Goal: Transaction & Acquisition: Purchase product/service

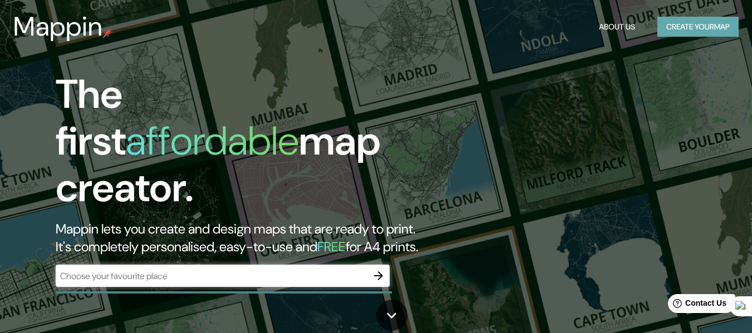
click at [688, 32] on button "Create your map" at bounding box center [697, 27] width 81 height 21
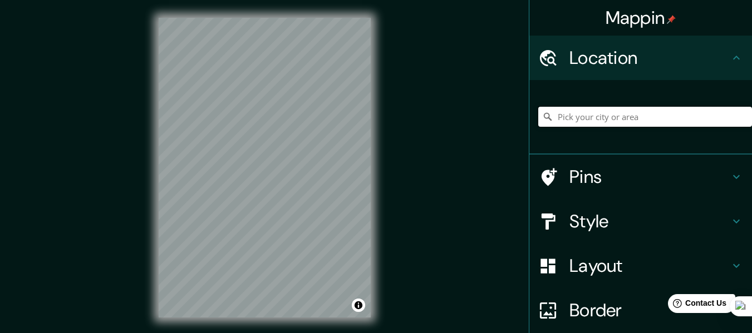
click at [621, 115] on input "Pick your city or area" at bounding box center [645, 117] width 214 height 20
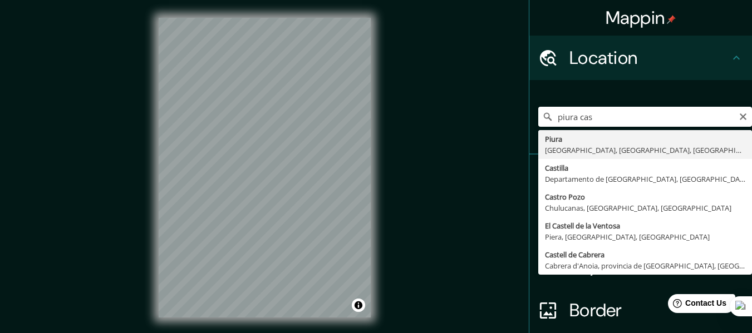
type input "Piura, [GEOGRAPHIC_DATA], [GEOGRAPHIC_DATA], [GEOGRAPHIC_DATA]"
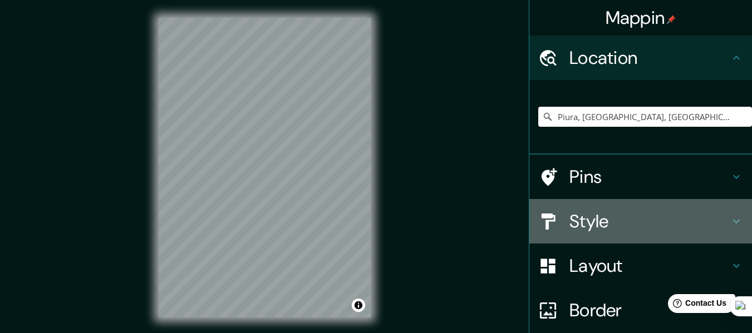
click at [615, 225] on h4 "Style" at bounding box center [649, 221] width 160 height 22
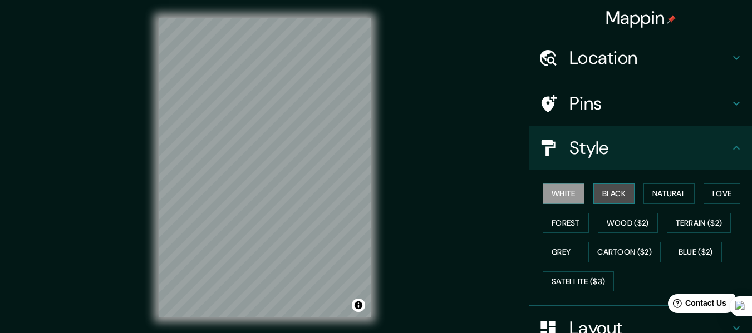
click at [615, 191] on button "Black" at bounding box center [614, 194] width 42 height 21
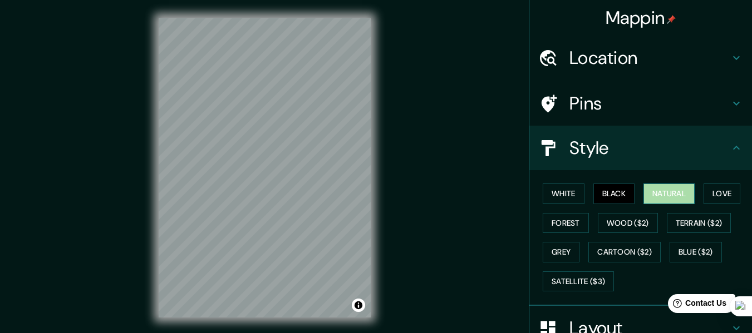
click at [657, 199] on button "Natural" at bounding box center [668, 194] width 51 height 21
click at [714, 192] on button "Love" at bounding box center [721, 194] width 37 height 21
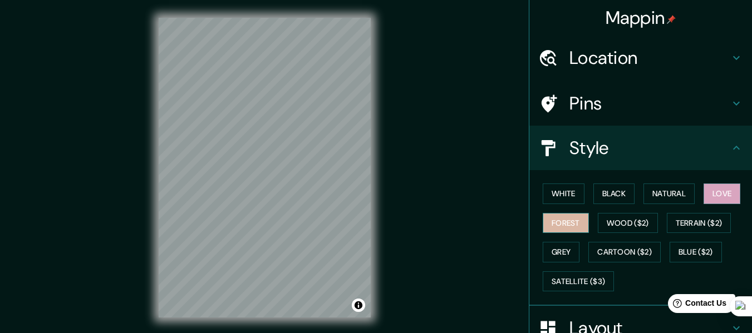
click at [558, 219] on button "Forest" at bounding box center [565, 223] width 46 height 21
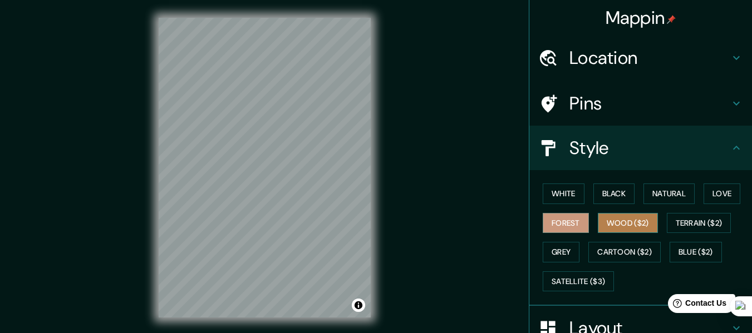
click at [609, 225] on button "Wood ($2)" at bounding box center [627, 223] width 60 height 21
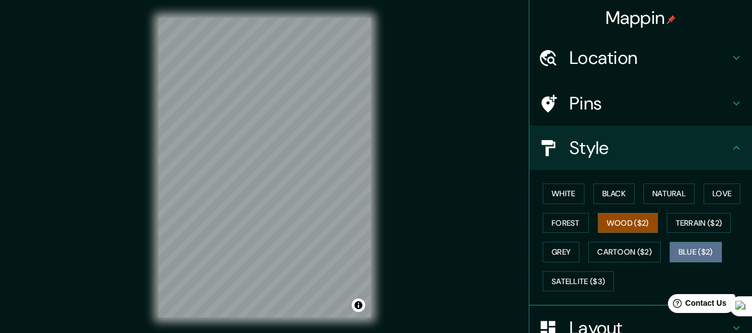
click at [704, 258] on button "Blue ($2)" at bounding box center [695, 252] width 52 height 21
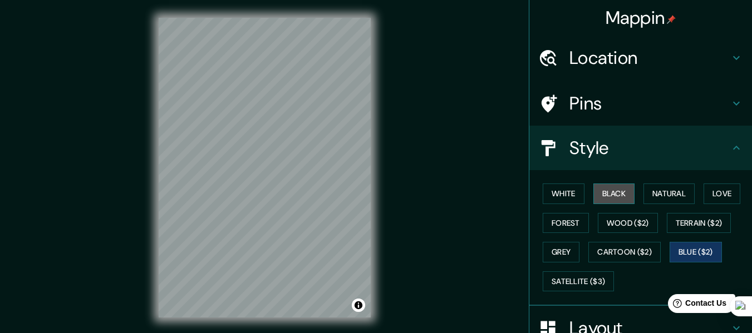
click at [606, 191] on button "Black" at bounding box center [614, 194] width 42 height 21
click at [377, 230] on div "© Mapbox © OpenStreetMap Improve this map" at bounding box center [265, 167] width 248 height 335
click at [228, 333] on html "Mappin Location [GEOGRAPHIC_DATA], [GEOGRAPHIC_DATA], [GEOGRAPHIC_DATA], [GEOGR…" at bounding box center [376, 166] width 752 height 333
click at [253, 322] on div "© Mapbox © OpenStreetMap Improve this map" at bounding box center [265, 167] width 248 height 335
click at [181, 333] on html "Mappin Location [GEOGRAPHIC_DATA], [GEOGRAPHIC_DATA], [GEOGRAPHIC_DATA], [GEOGR…" at bounding box center [376, 166] width 752 height 333
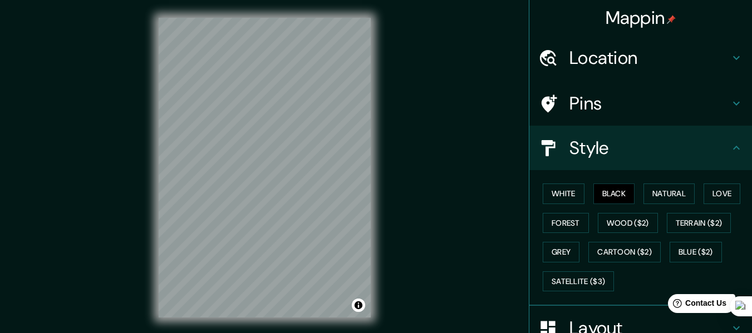
click at [178, 333] on html "Mappin Location [GEOGRAPHIC_DATA], [GEOGRAPHIC_DATA], [GEOGRAPHIC_DATA], [GEOGR…" at bounding box center [376, 166] width 752 height 333
click at [379, 263] on div "© Mapbox © OpenStreetMap Improve this map" at bounding box center [265, 167] width 248 height 335
click at [395, 185] on div "Mappin Location [GEOGRAPHIC_DATA], [GEOGRAPHIC_DATA], [GEOGRAPHIC_DATA], [GEOGR…" at bounding box center [376, 176] width 752 height 353
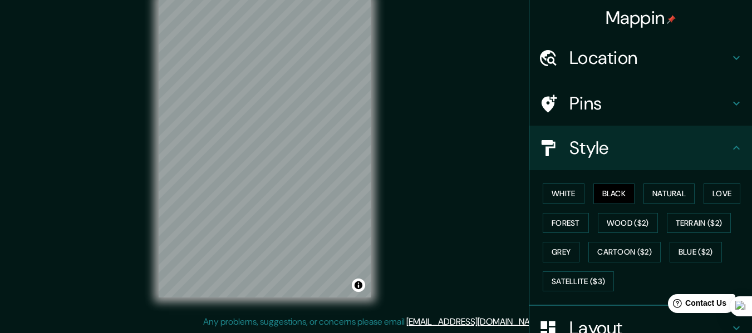
drag, startPoint x: 395, startPoint y: 185, endPoint x: 416, endPoint y: 175, distance: 22.9
click at [416, 175] on div "Mappin Location [GEOGRAPHIC_DATA], [GEOGRAPHIC_DATA], [GEOGRAPHIC_DATA], [GEOGR…" at bounding box center [376, 156] width 752 height 353
click at [344, 0] on html "Mappin Location [GEOGRAPHIC_DATA], [GEOGRAPHIC_DATA], [GEOGRAPHIC_DATA], [GEOGR…" at bounding box center [376, 146] width 752 height 333
click at [396, 37] on div "Mappin Location [GEOGRAPHIC_DATA], [GEOGRAPHIC_DATA], [GEOGRAPHIC_DATA], [GEOGR…" at bounding box center [376, 156] width 752 height 353
click at [397, 94] on div "Mappin Location [GEOGRAPHIC_DATA], [GEOGRAPHIC_DATA], [GEOGRAPHIC_DATA], [GEOGR…" at bounding box center [376, 156] width 752 height 353
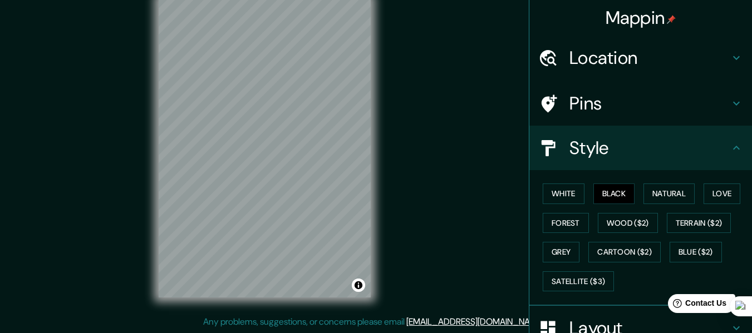
click at [145, 229] on div "© Mapbox © OpenStreetMap Improve this map" at bounding box center [265, 147] width 248 height 335
click at [148, 161] on div "© Mapbox © OpenStreetMap Improve this map" at bounding box center [265, 147] width 248 height 335
click at [62, 140] on div "Mappin Location [GEOGRAPHIC_DATA], [GEOGRAPHIC_DATA], [GEOGRAPHIC_DATA], [GEOGR…" at bounding box center [376, 156] width 752 height 353
click at [273, 299] on div "© Mapbox © OpenStreetMap Improve this map" at bounding box center [265, 147] width 248 height 335
click at [130, 298] on div "Mappin Location [GEOGRAPHIC_DATA], [GEOGRAPHIC_DATA], [GEOGRAPHIC_DATA], [GEOGR…" at bounding box center [376, 156] width 752 height 353
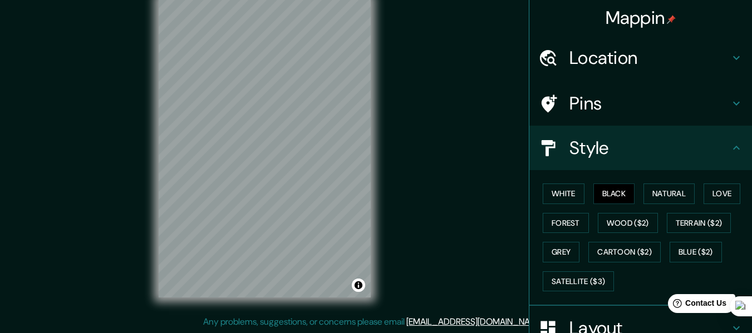
click at [310, 308] on div "© Mapbox © OpenStreetMap Improve this map" at bounding box center [265, 147] width 248 height 335
click at [523, 197] on div "Mappin Location [GEOGRAPHIC_DATA], [GEOGRAPHIC_DATA], [GEOGRAPHIC_DATA], [GEOGR…" at bounding box center [376, 156] width 752 height 353
drag, startPoint x: 709, startPoint y: 0, endPoint x: 458, endPoint y: 91, distance: 266.8
click at [458, 91] on div "Mappin Location [GEOGRAPHIC_DATA], [GEOGRAPHIC_DATA], [GEOGRAPHIC_DATA], [GEOGR…" at bounding box center [376, 156] width 752 height 353
